Goal: Subscribe to service/newsletter

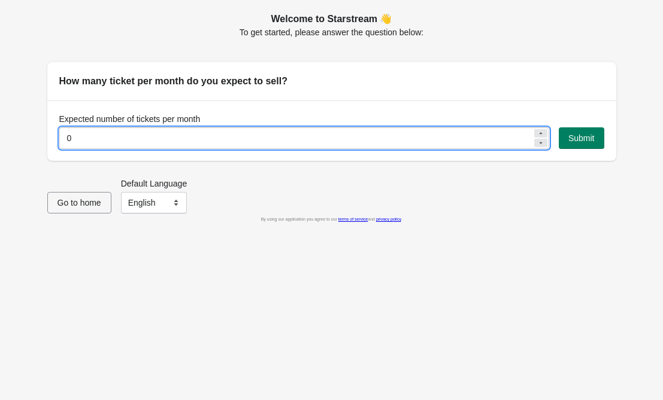
click at [116, 142] on input "0" at bounding box center [295, 138] width 473 height 22
type input "55"
drag, startPoint x: 592, startPoint y: 138, endPoint x: 585, endPoint y: 138, distance: 6.6
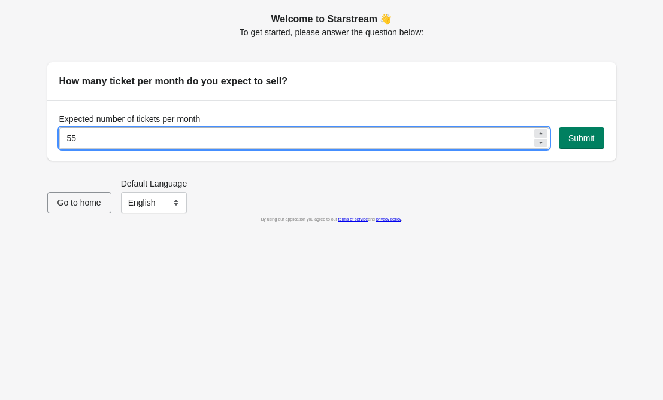
click at [591, 138] on span "Submit" at bounding box center [581, 138] width 26 height 10
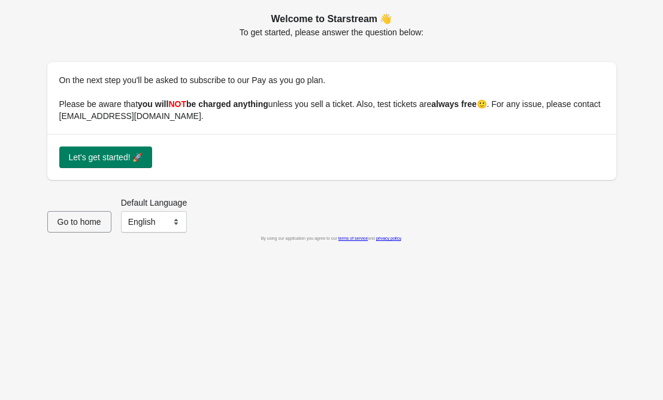
click at [120, 156] on span "Let's get started! 🚀" at bounding box center [106, 158] width 74 height 10
